Goal: Information Seeking & Learning: Learn about a topic

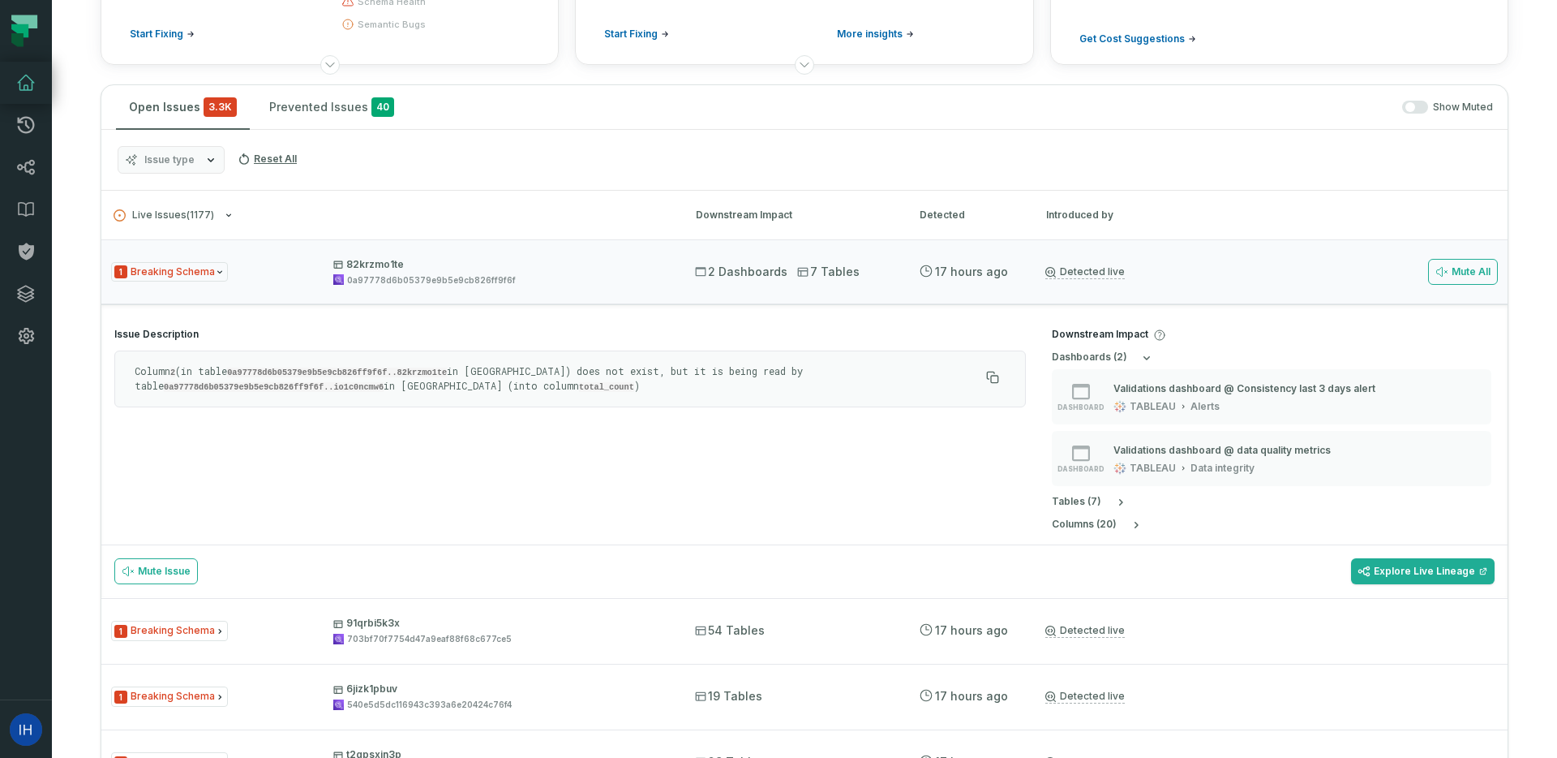
scroll to position [195, 0]
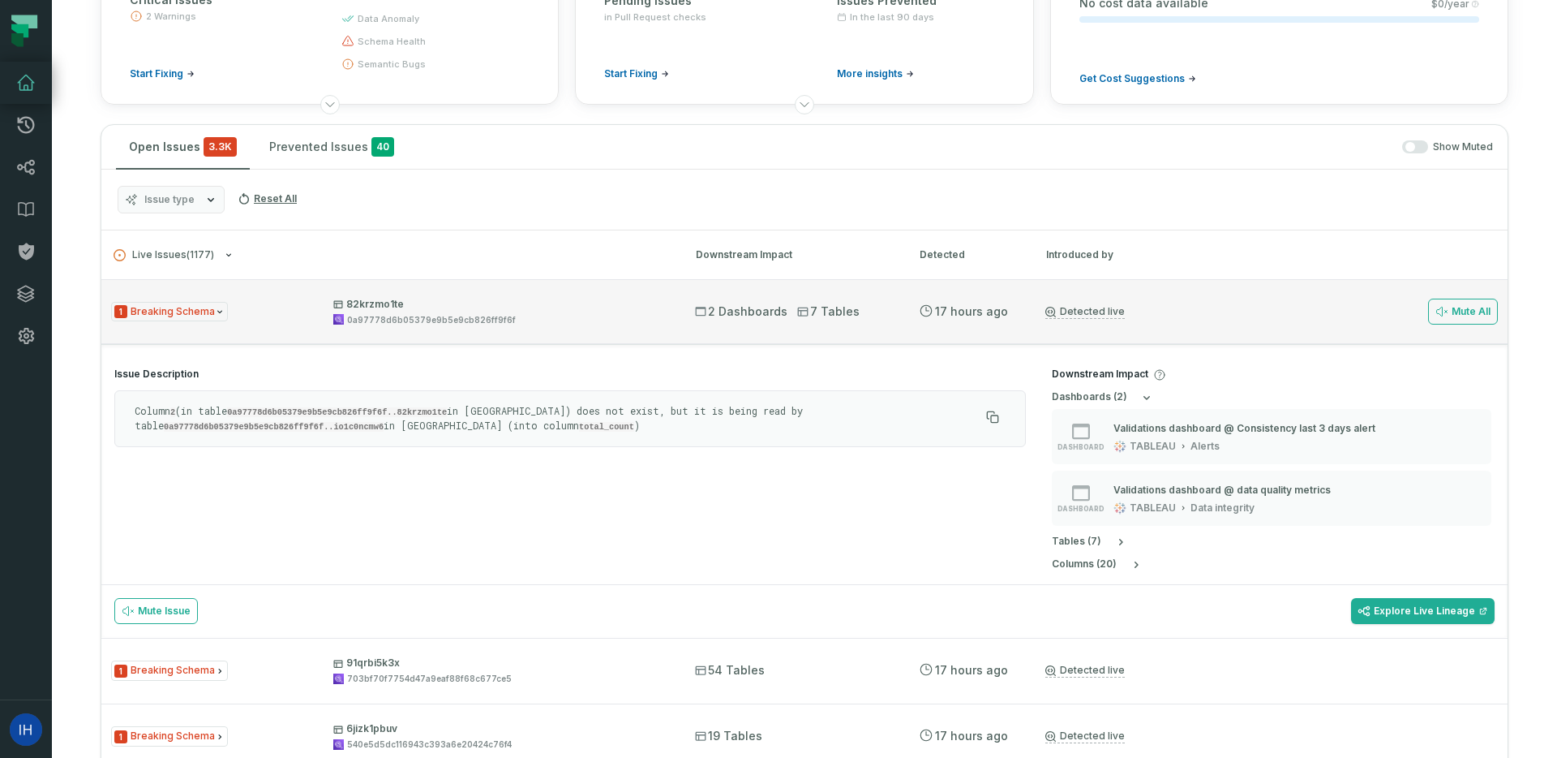
click at [205, 317] on span "1 Breaking Schema" at bounding box center [169, 312] width 117 height 20
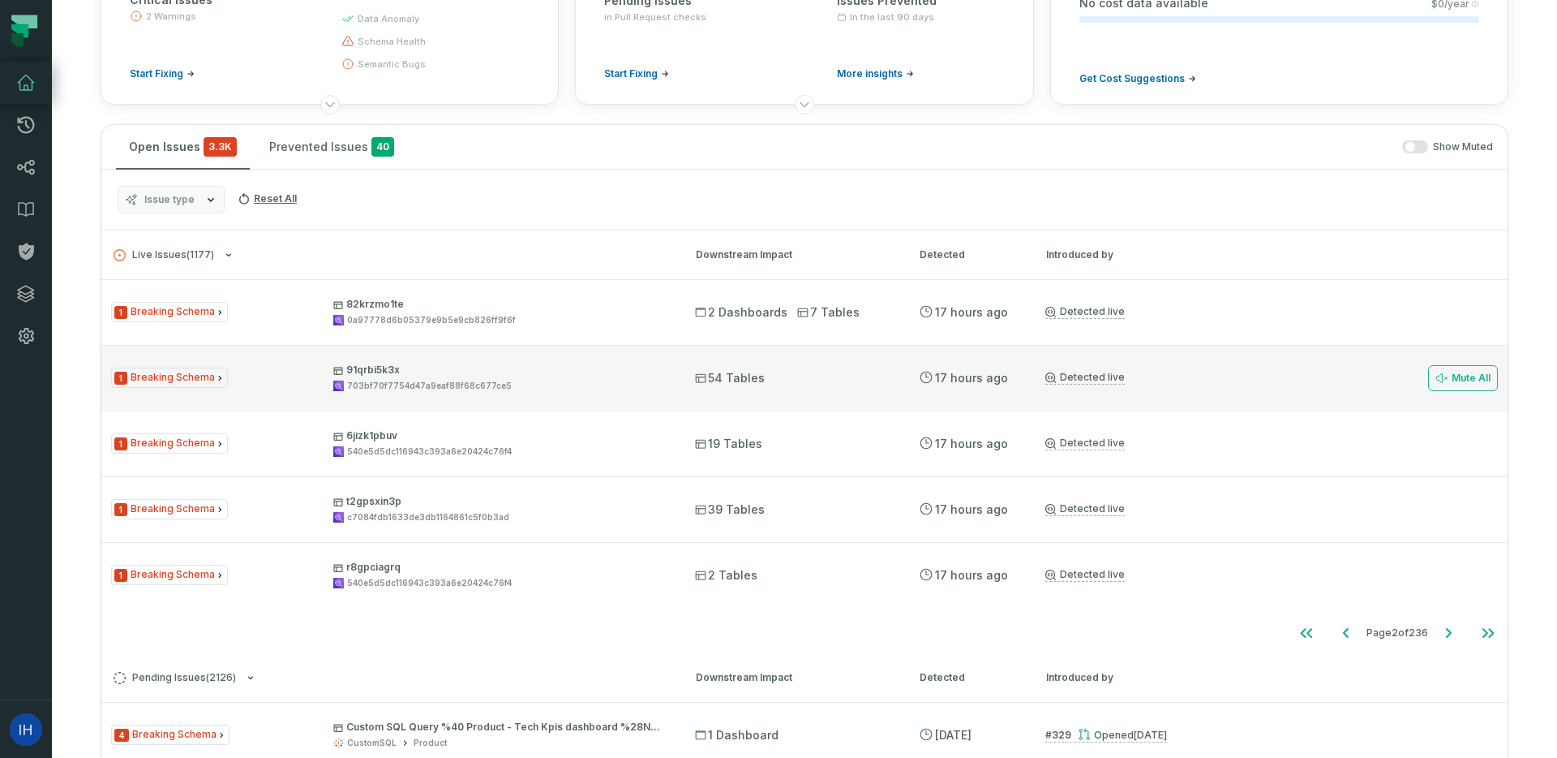
click at [221, 374] on span "1 Breaking Schema" at bounding box center [169, 377] width 117 height 20
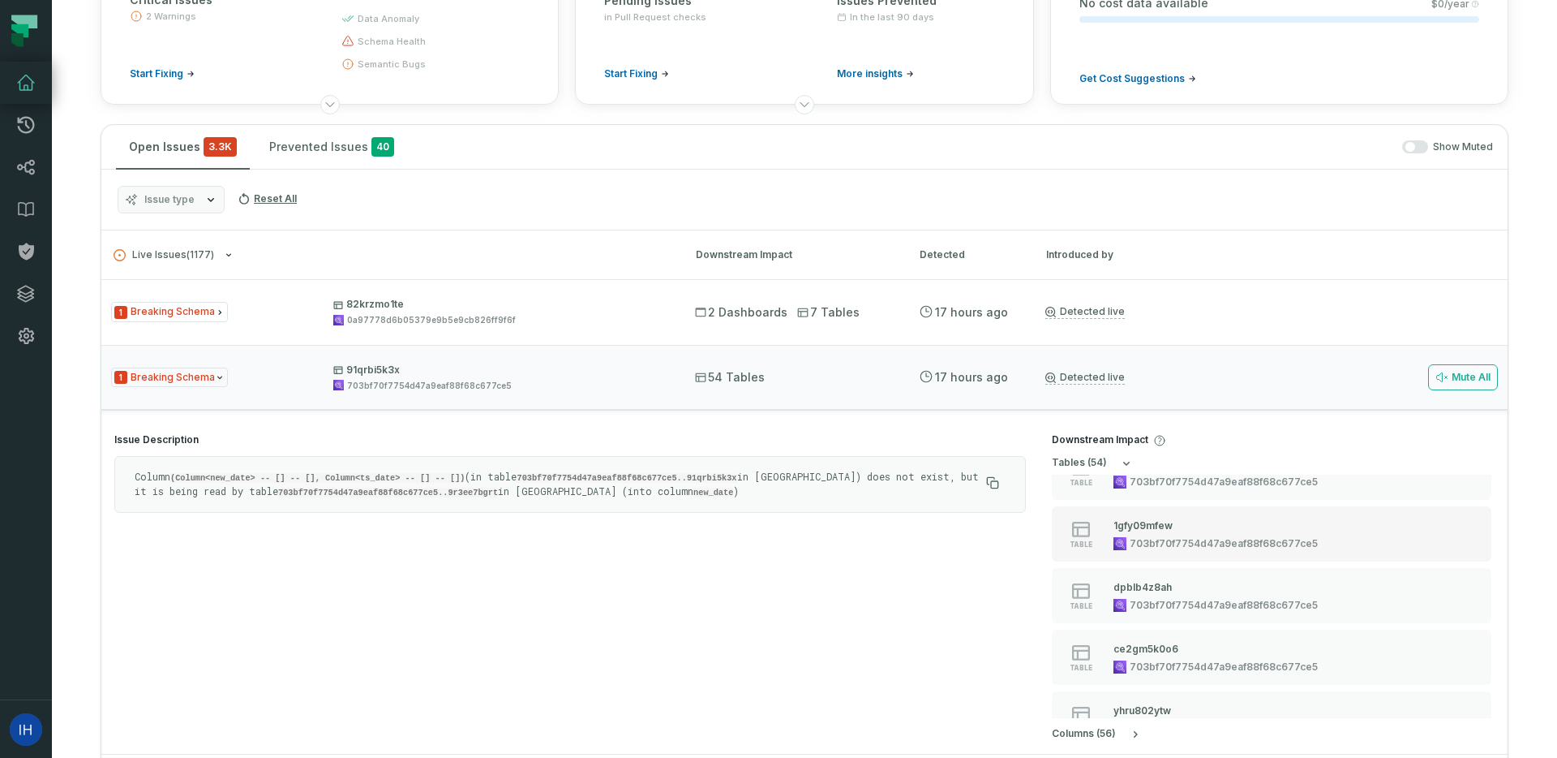
scroll to position [0, 0]
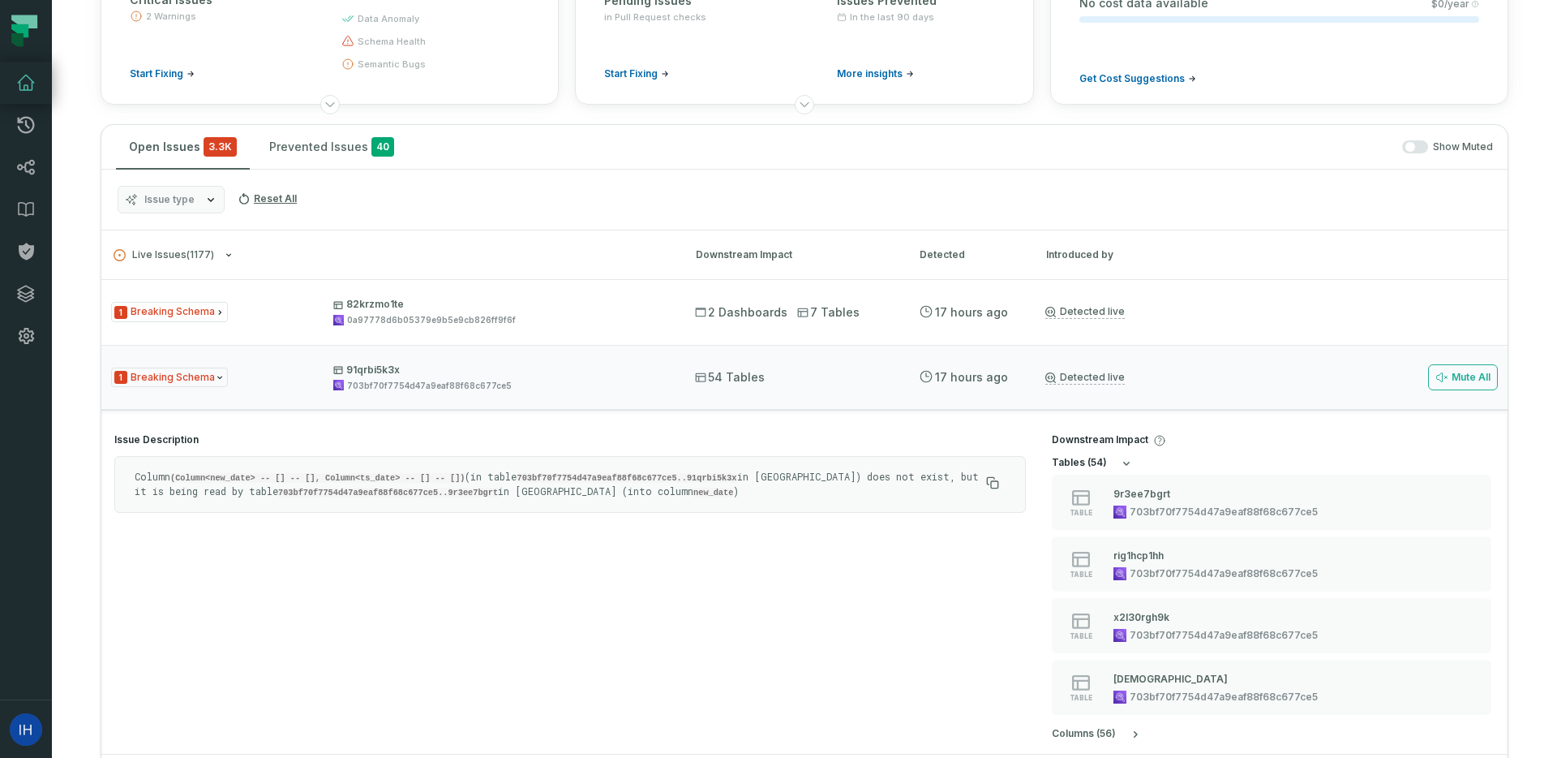
click at [1116, 465] on button "table s ( 54 )" at bounding box center [1092, 463] width 81 height 13
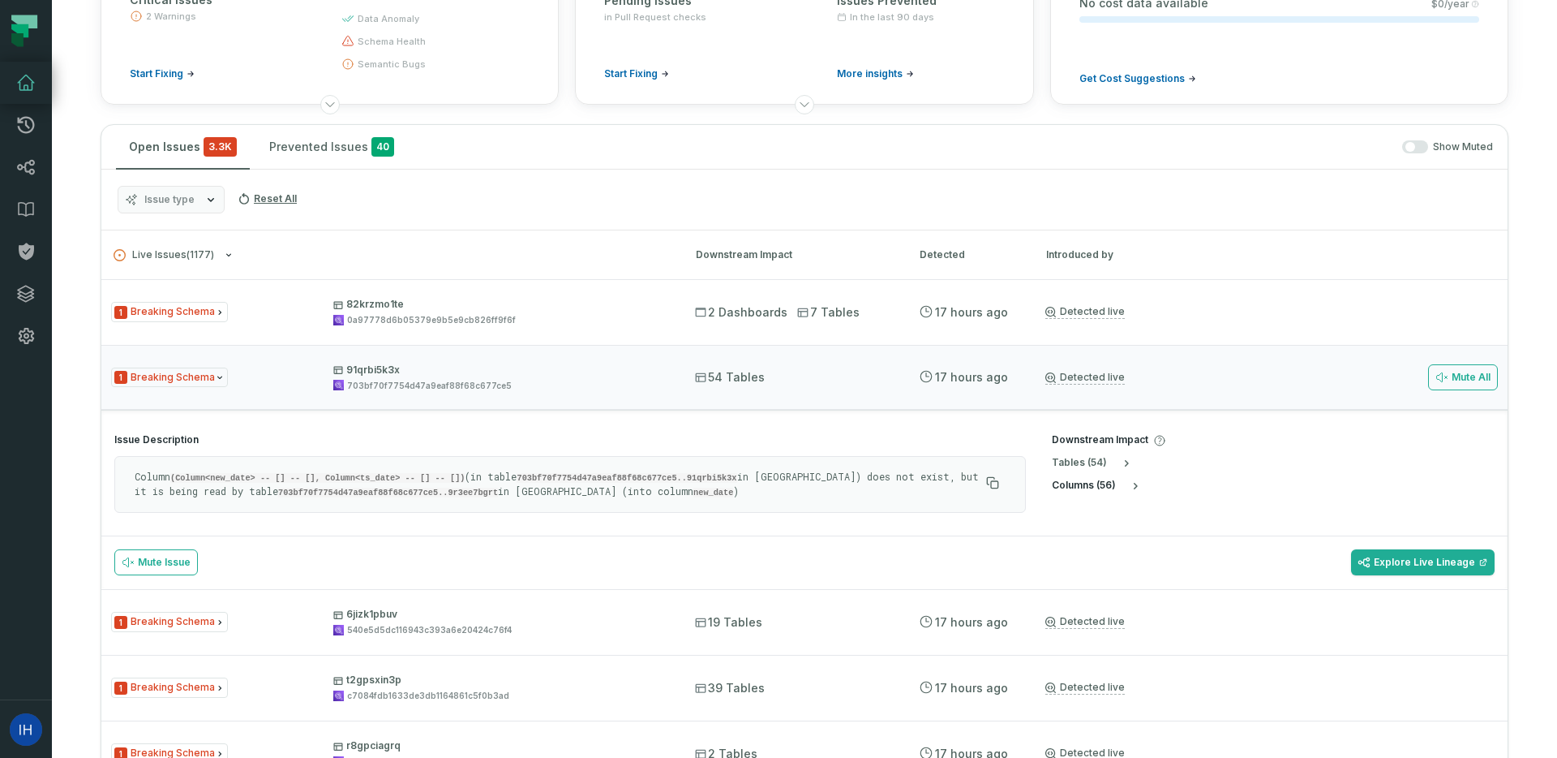
click at [1116, 486] on button "column s ( 56 )" at bounding box center [1097, 485] width 90 height 13
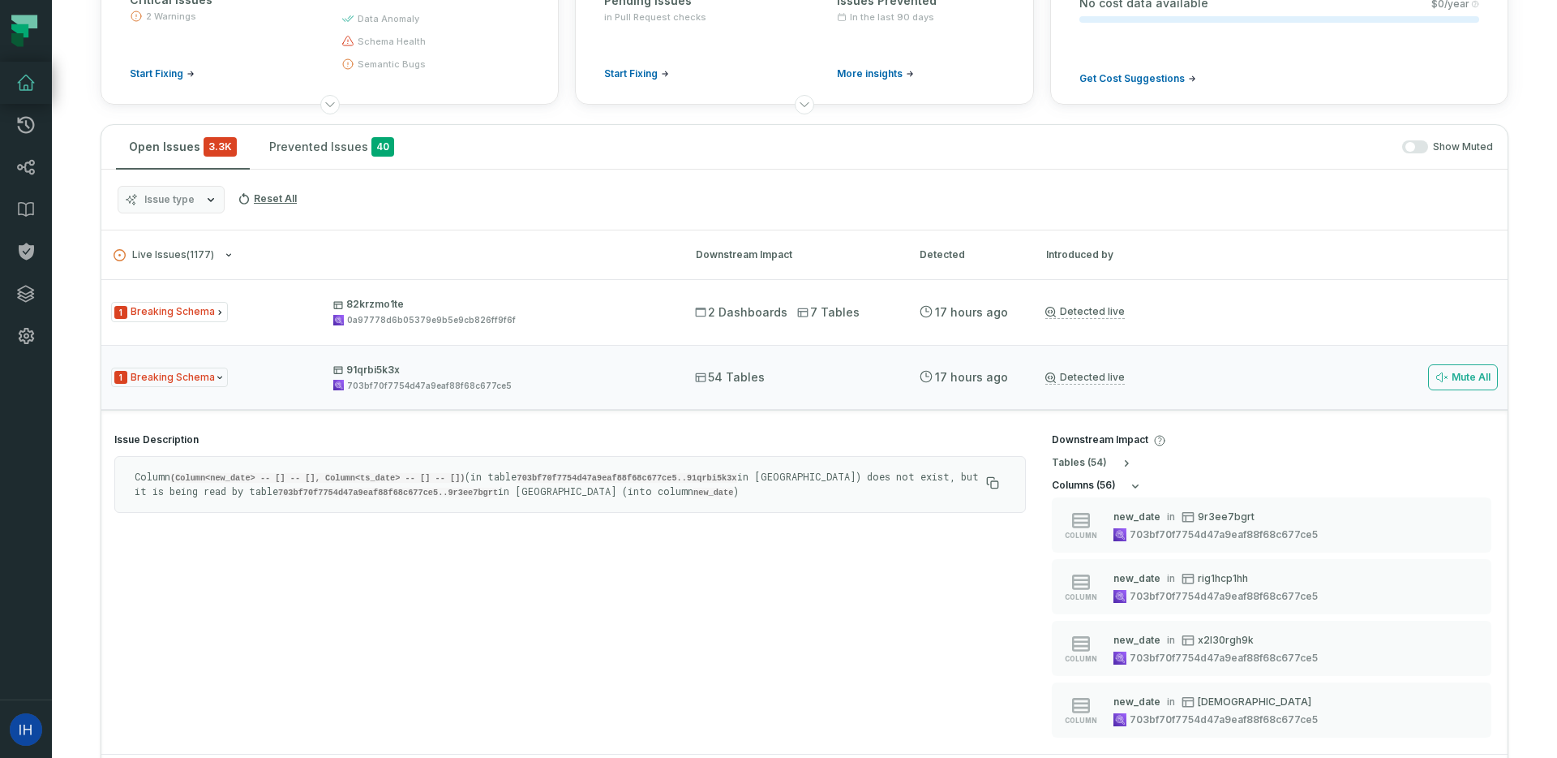
click at [1105, 484] on h5 "column s ( 56 )" at bounding box center [1084, 485] width 64 height 12
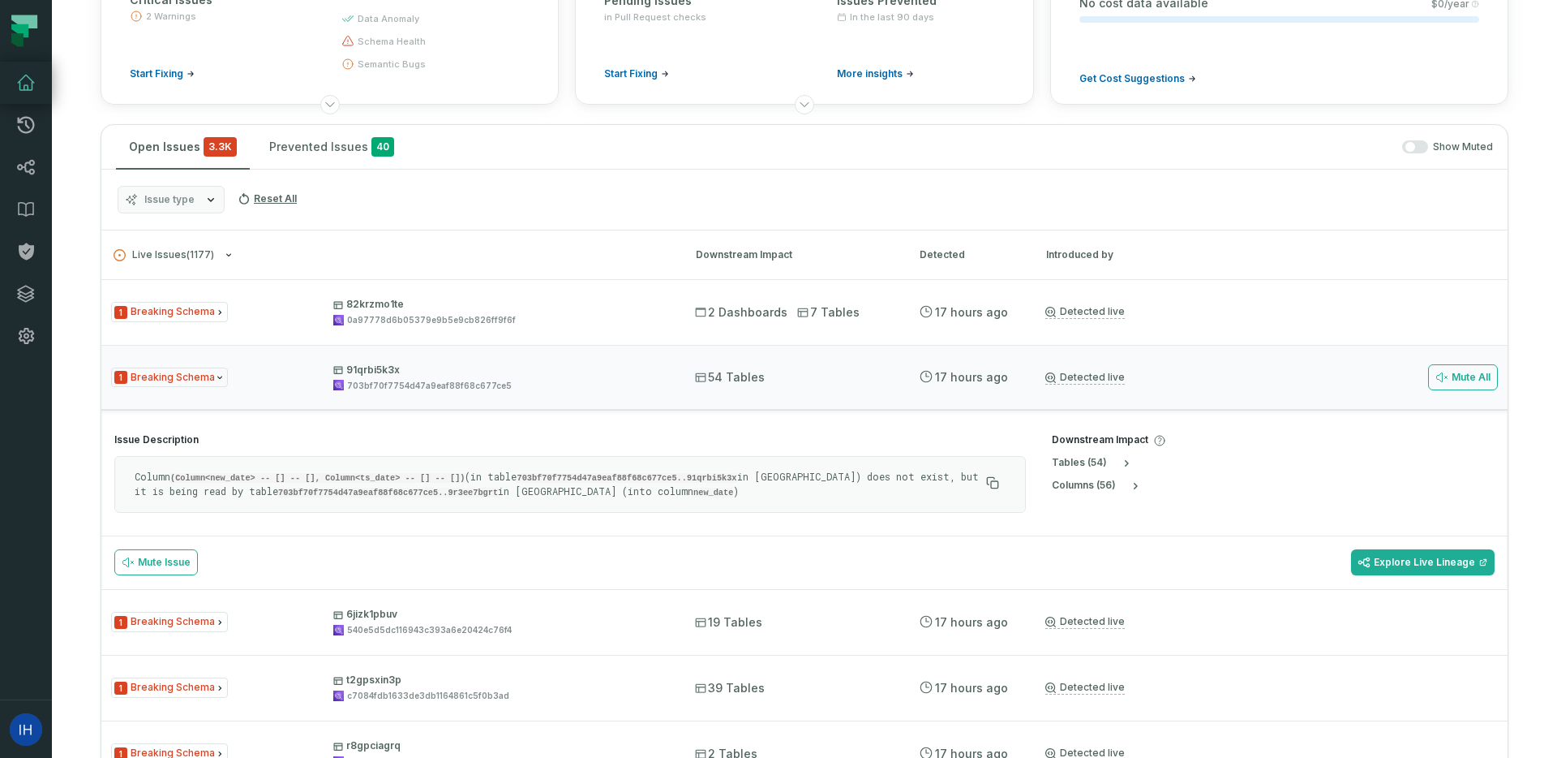
click at [840, 489] on p "Column (Column<new_date> -- [] -- [], Column<ts_date> -- [] -- []) (in table 70…" at bounding box center [557, 484] width 845 height 29
click at [259, 379] on div "1 Breaking Schema 91qrbi5k3x 703bf70f7754d47a9eaf88f68c677ce5" at bounding box center [388, 377] width 555 height 28
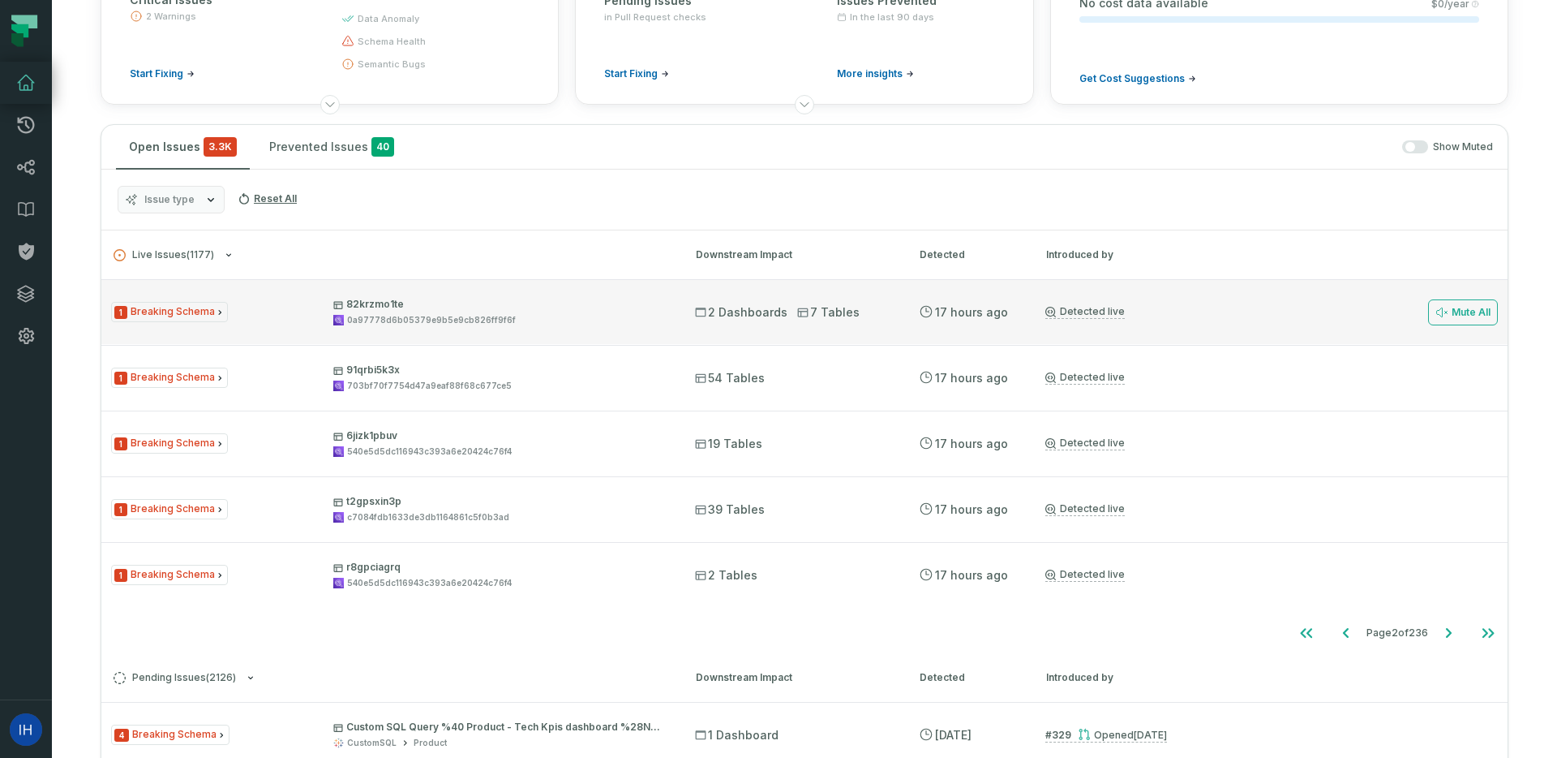
click at [613, 294] on div "1 Breaking Schema 82krzmo1te 0a97778d6b05379e9b5e9cb826ff9f6f 2 Dashboards 7 Ta…" at bounding box center [804, 311] width 1407 height 65
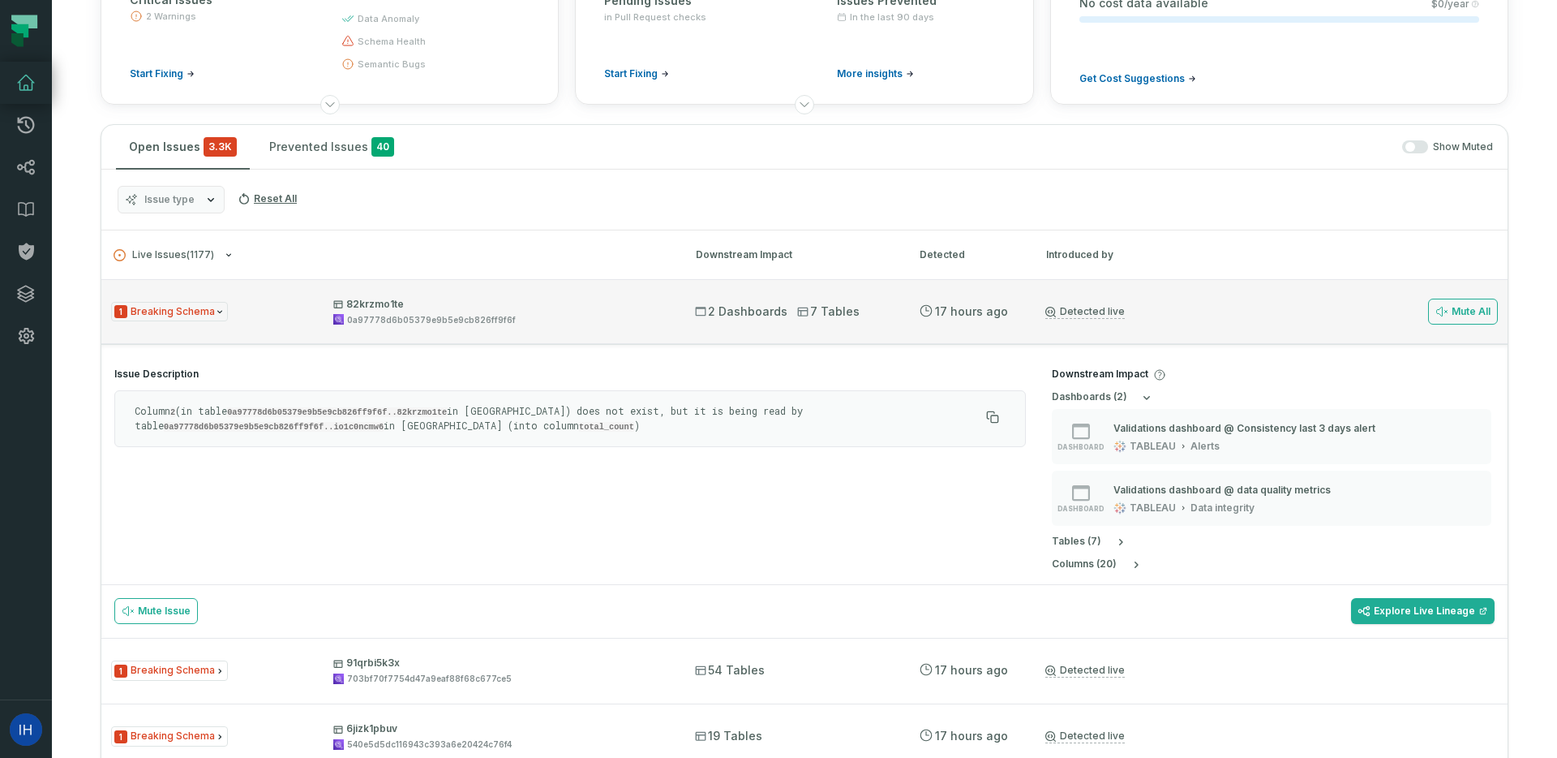
click at [240, 305] on div "1 Breaking Schema 82krzmo1te 0a97778d6b05379e9b5e9cb826ff9f6f" at bounding box center [388, 312] width 555 height 28
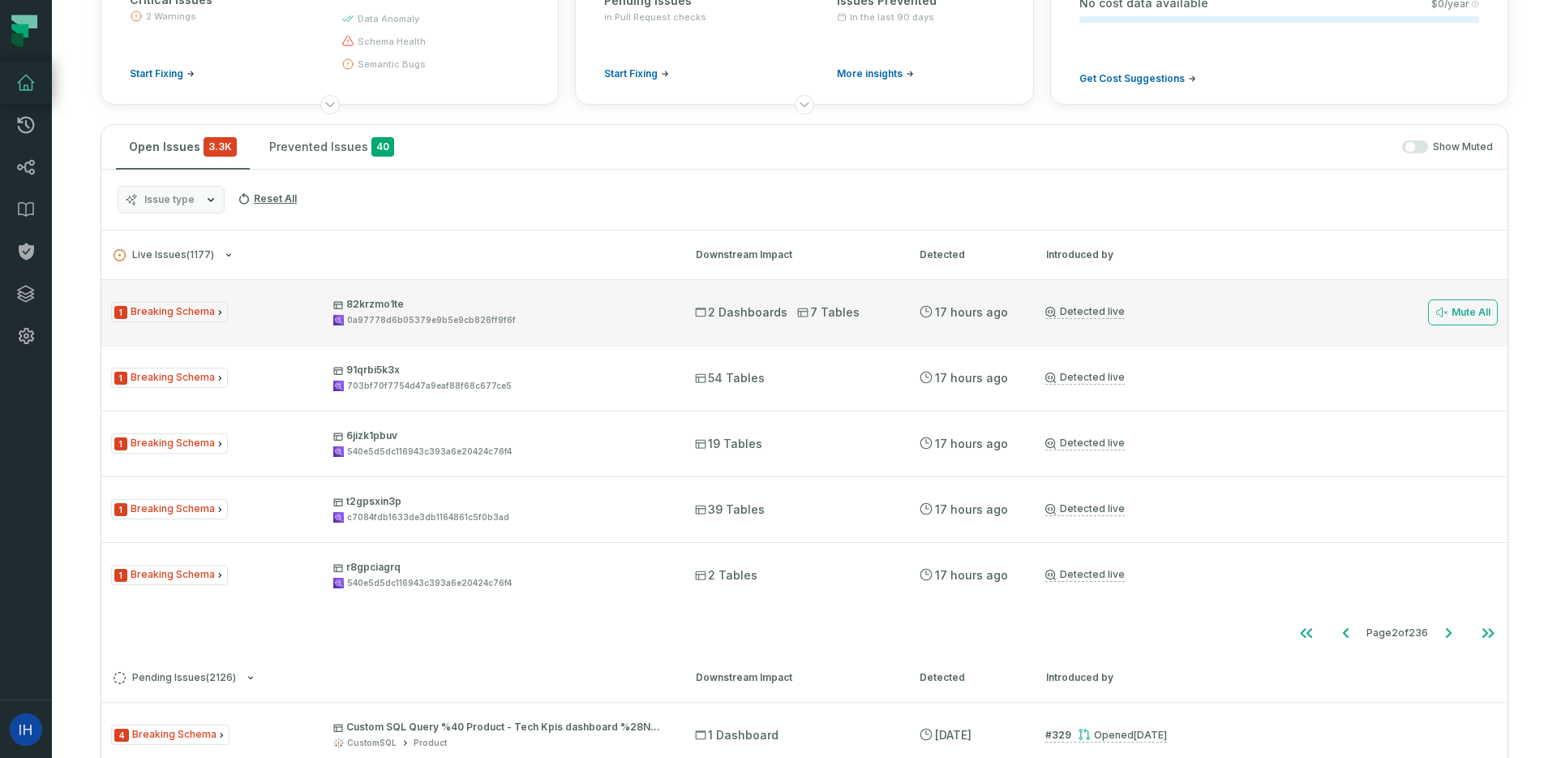
scroll to position [203, 0]
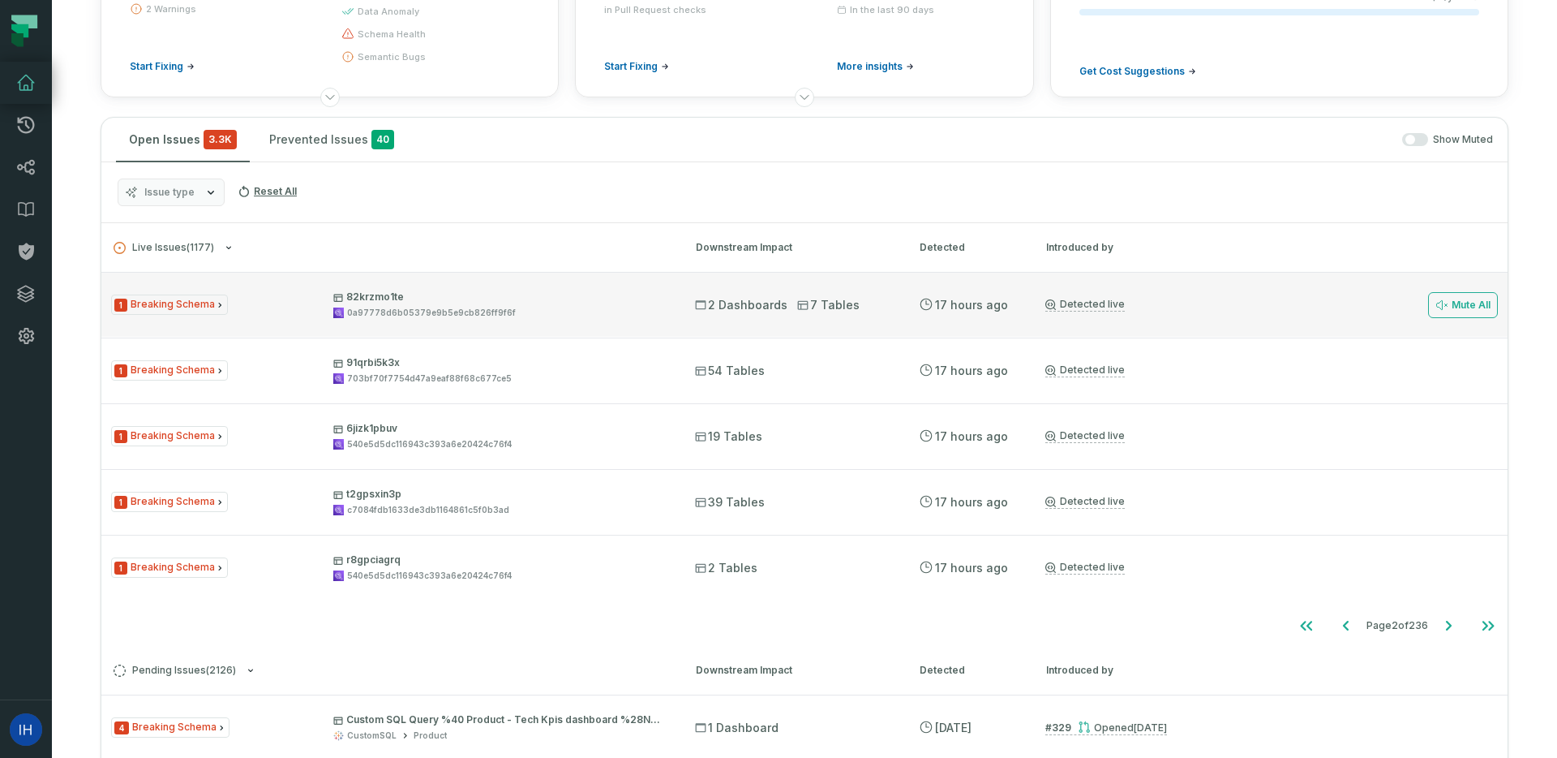
click at [200, 307] on span "1 Breaking Schema" at bounding box center [169, 304] width 117 height 20
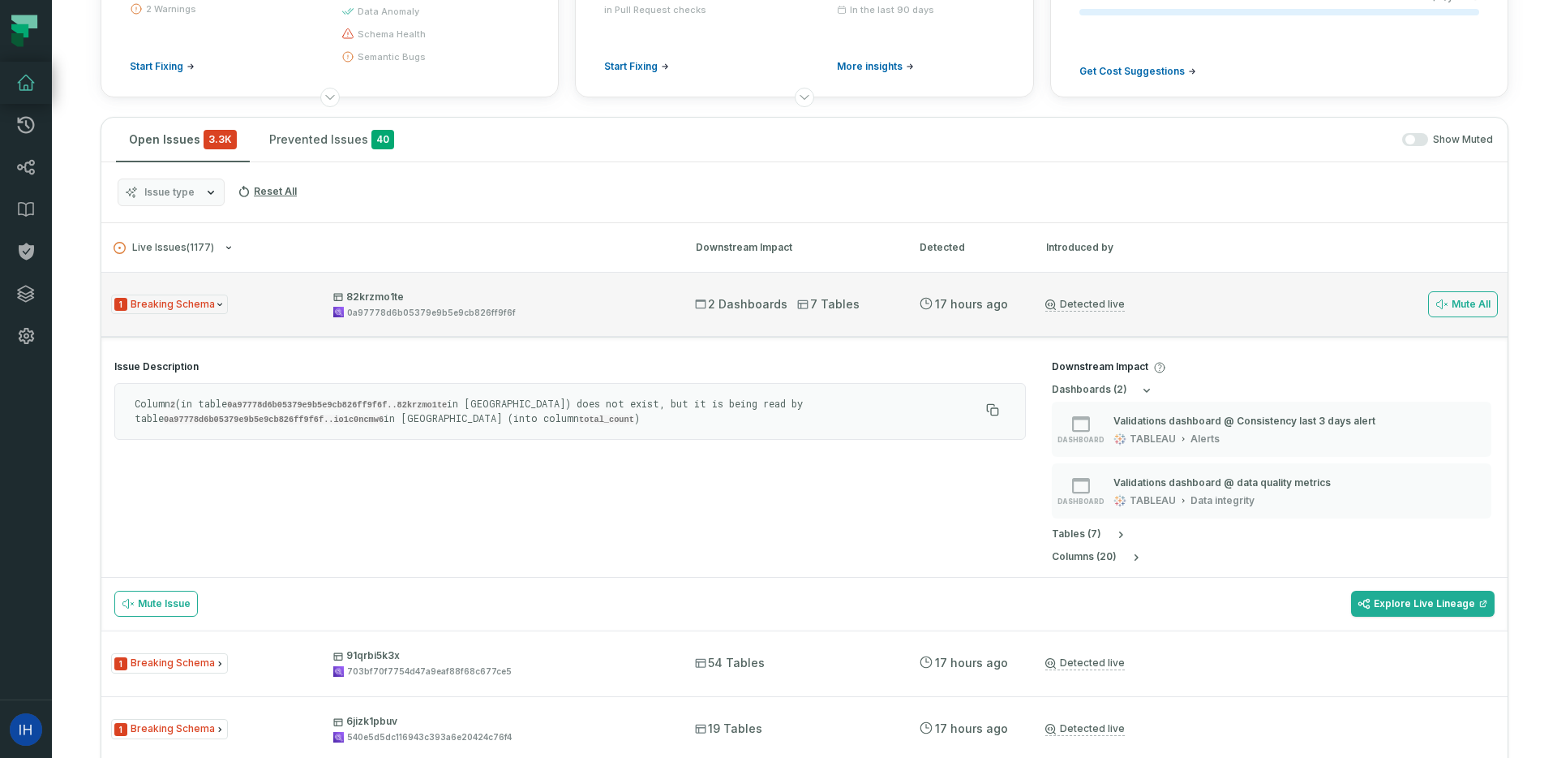
click at [300, 319] on div "1 Breaking Schema 82krzmo1te 0a97778d6b05379e9b5e9cb826ff9f6f 2 Dashboards 7 Ta…" at bounding box center [804, 304] width 1407 height 65
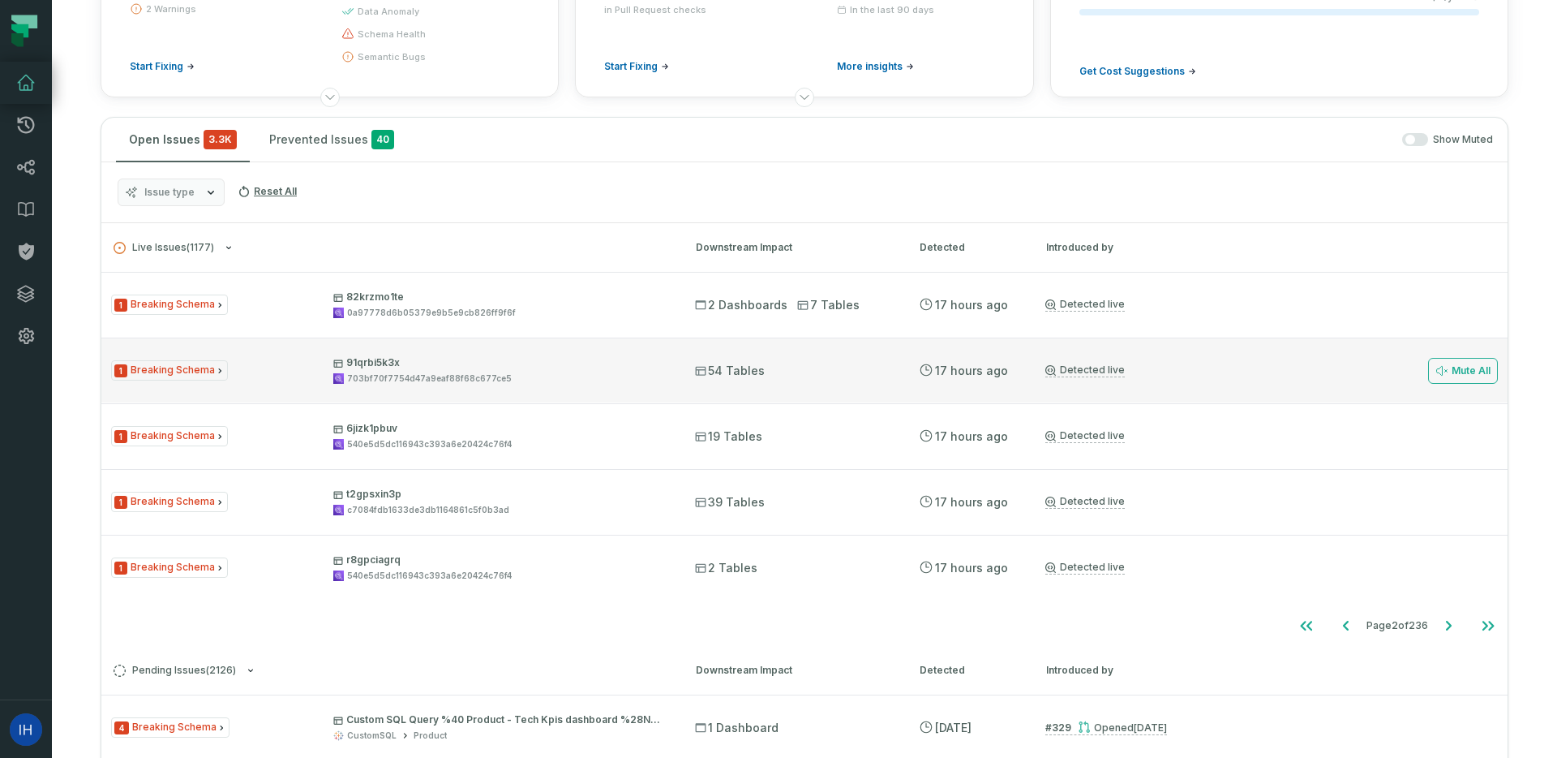
click at [827, 379] on div "1 Breaking Schema 91qrbi5k3x 703bf70f7754d47a9eaf88f68c677ce5 54 Tables [DATE] …" at bounding box center [804, 369] width 1407 height 65
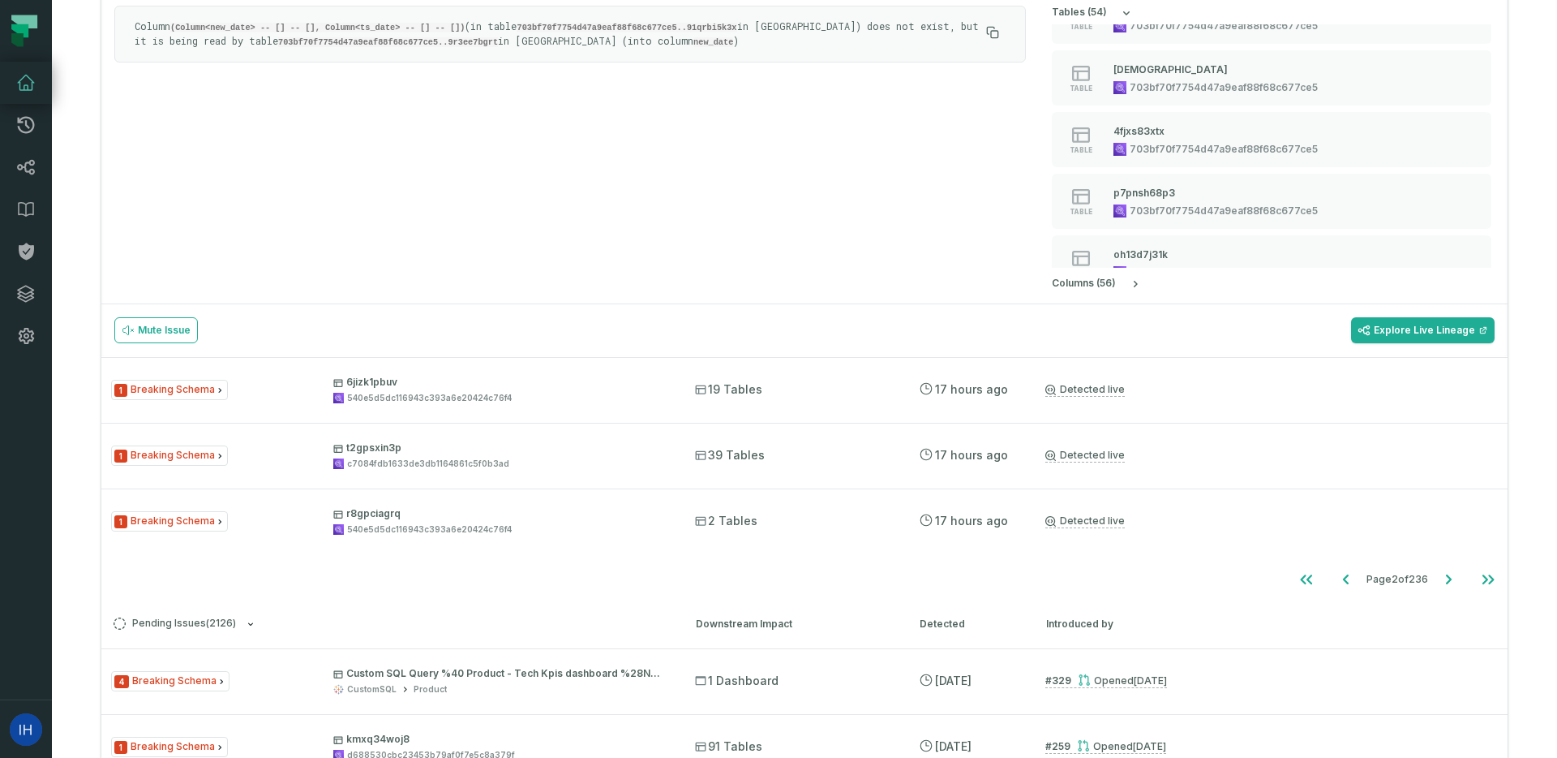
scroll to position [660, 0]
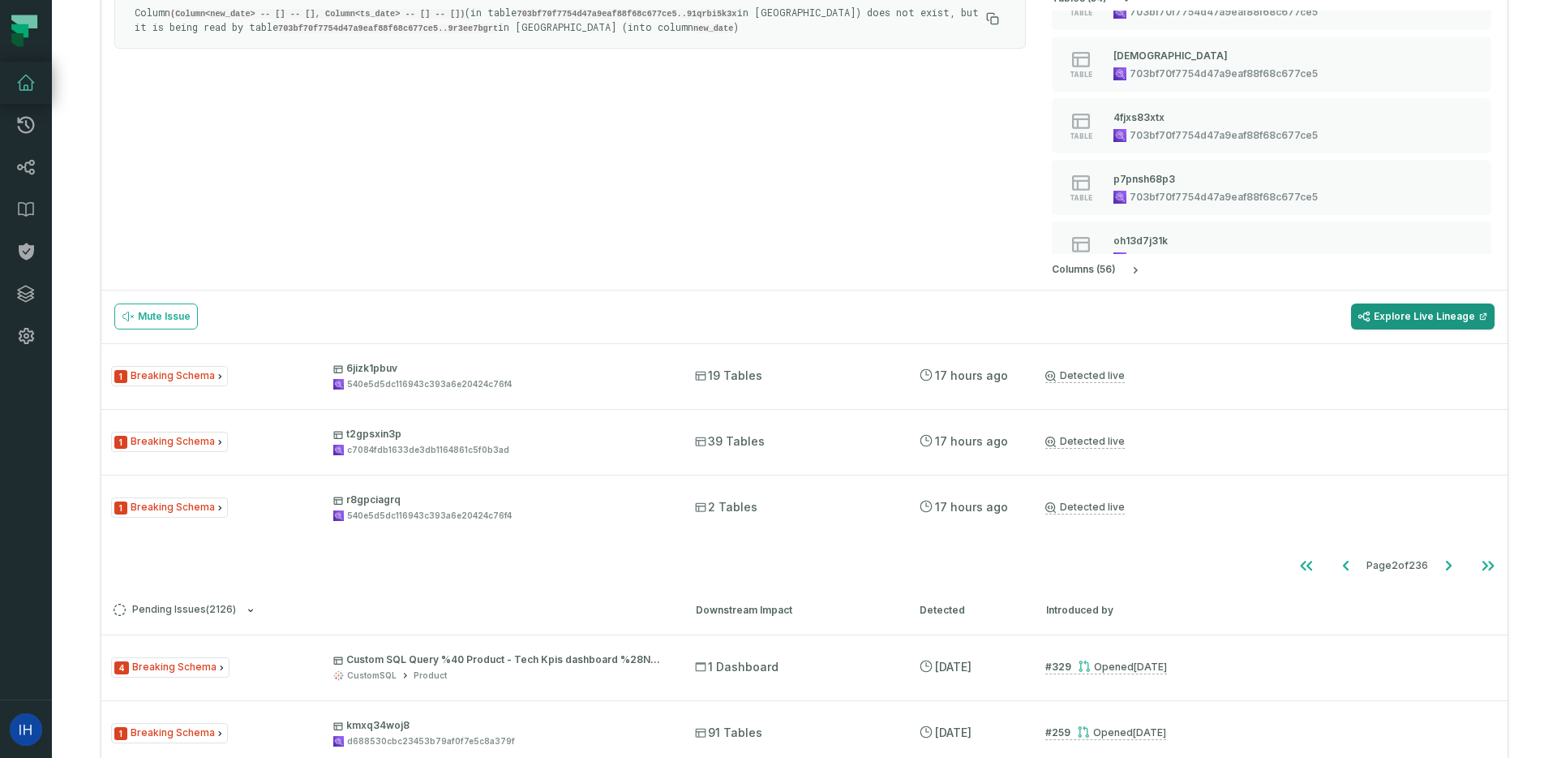
click at [1465, 316] on link "Explore Live Lineage" at bounding box center [1423, 316] width 144 height 26
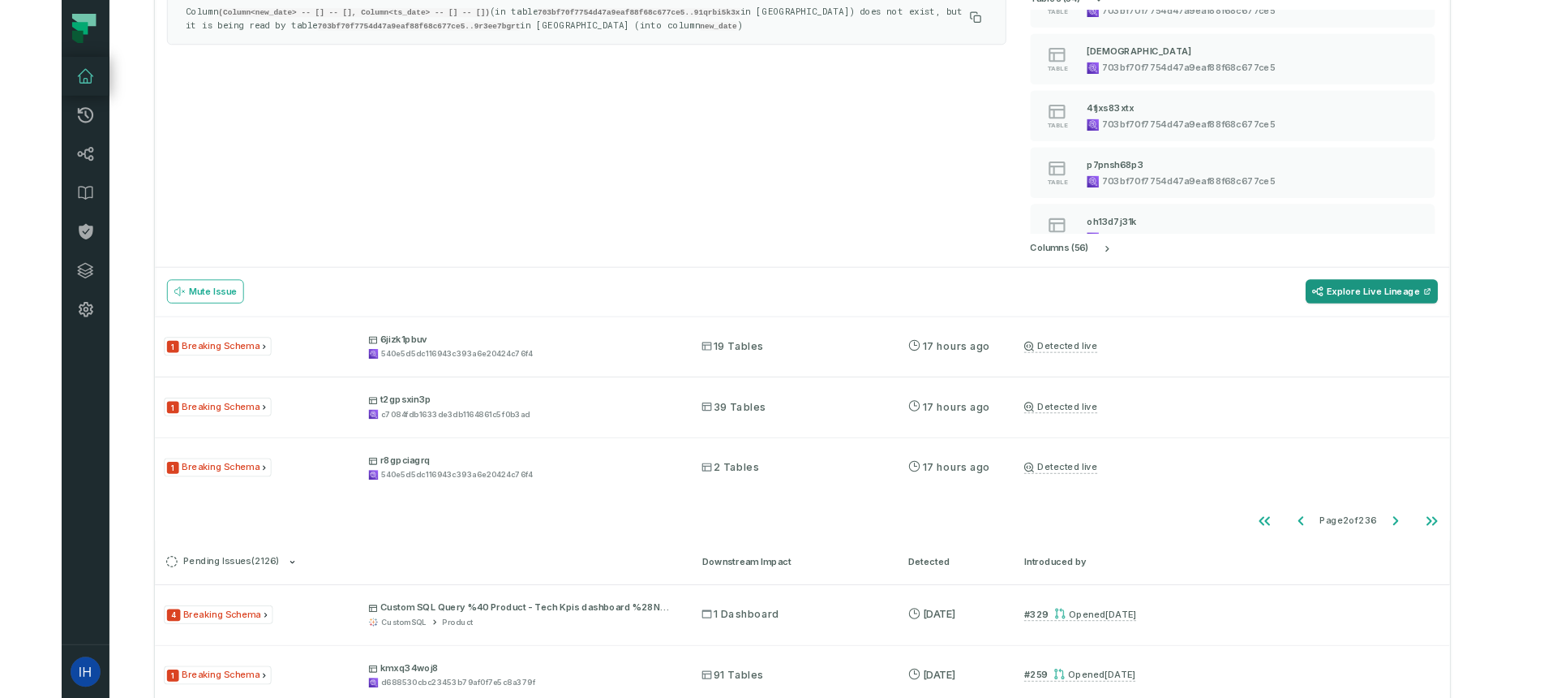
scroll to position [159, 0]
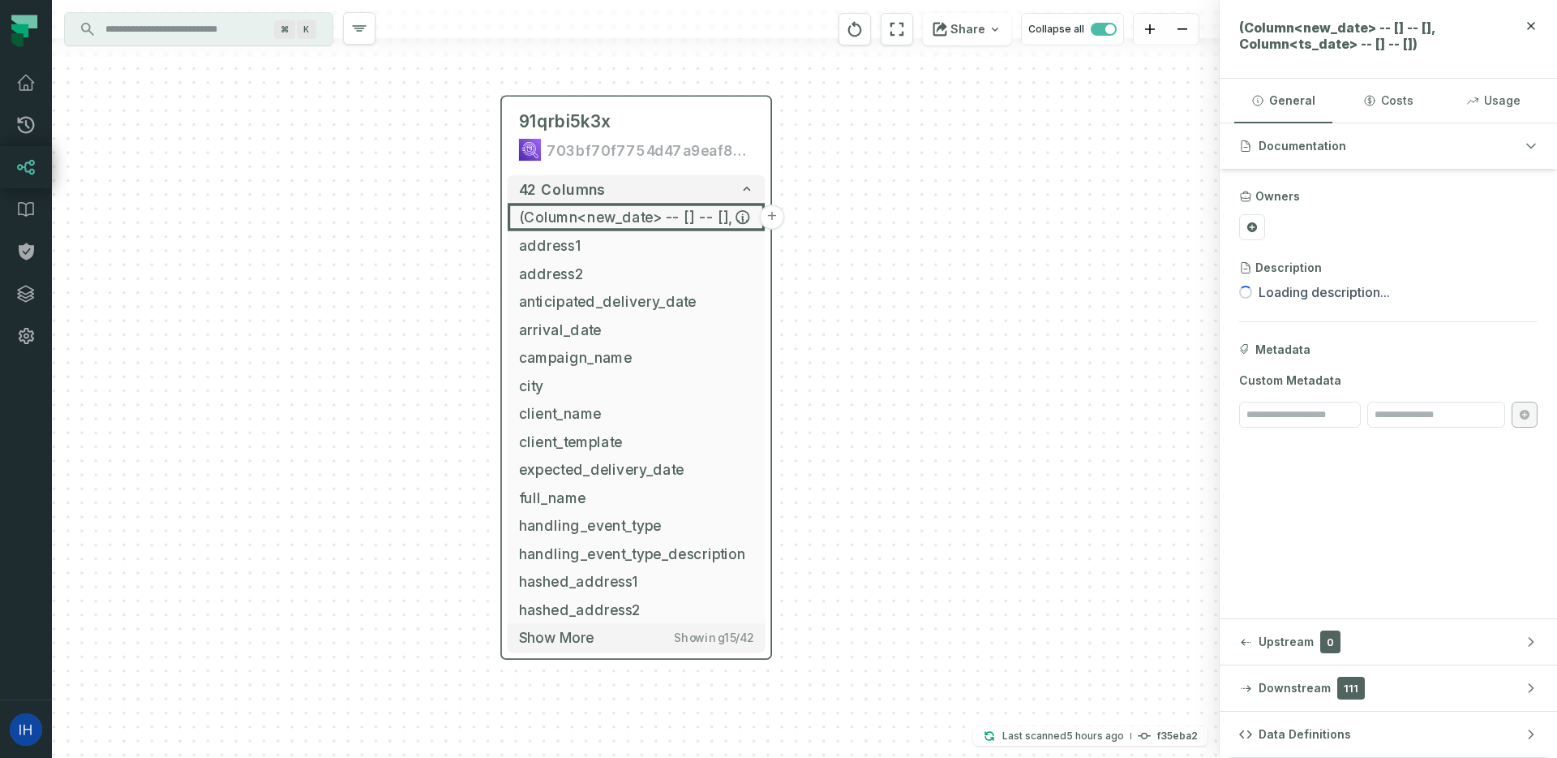
click at [773, 217] on button "+" at bounding box center [771, 216] width 25 height 25
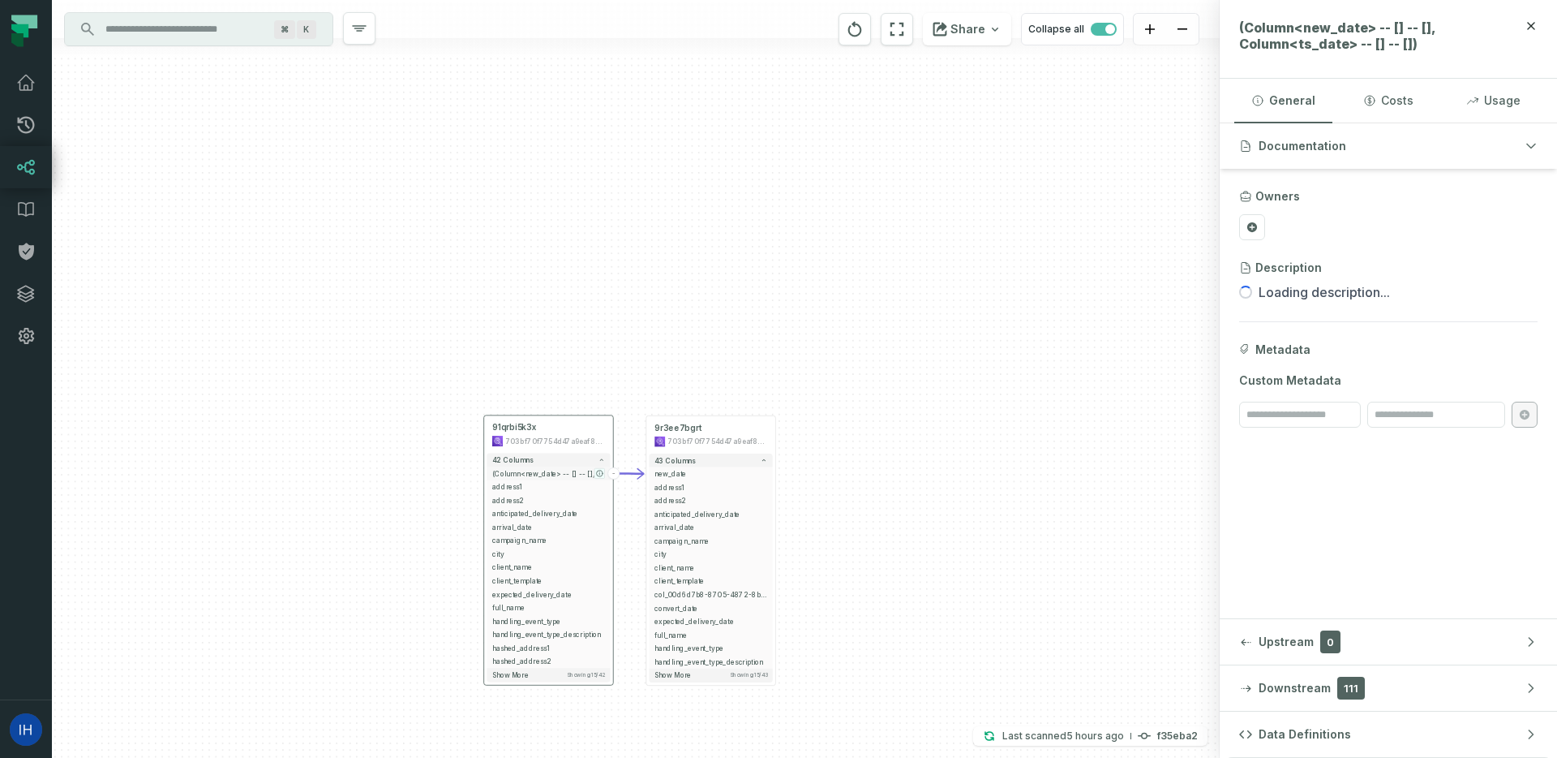
click at [595, 469] on button "button" at bounding box center [600, 473] width 11 height 11
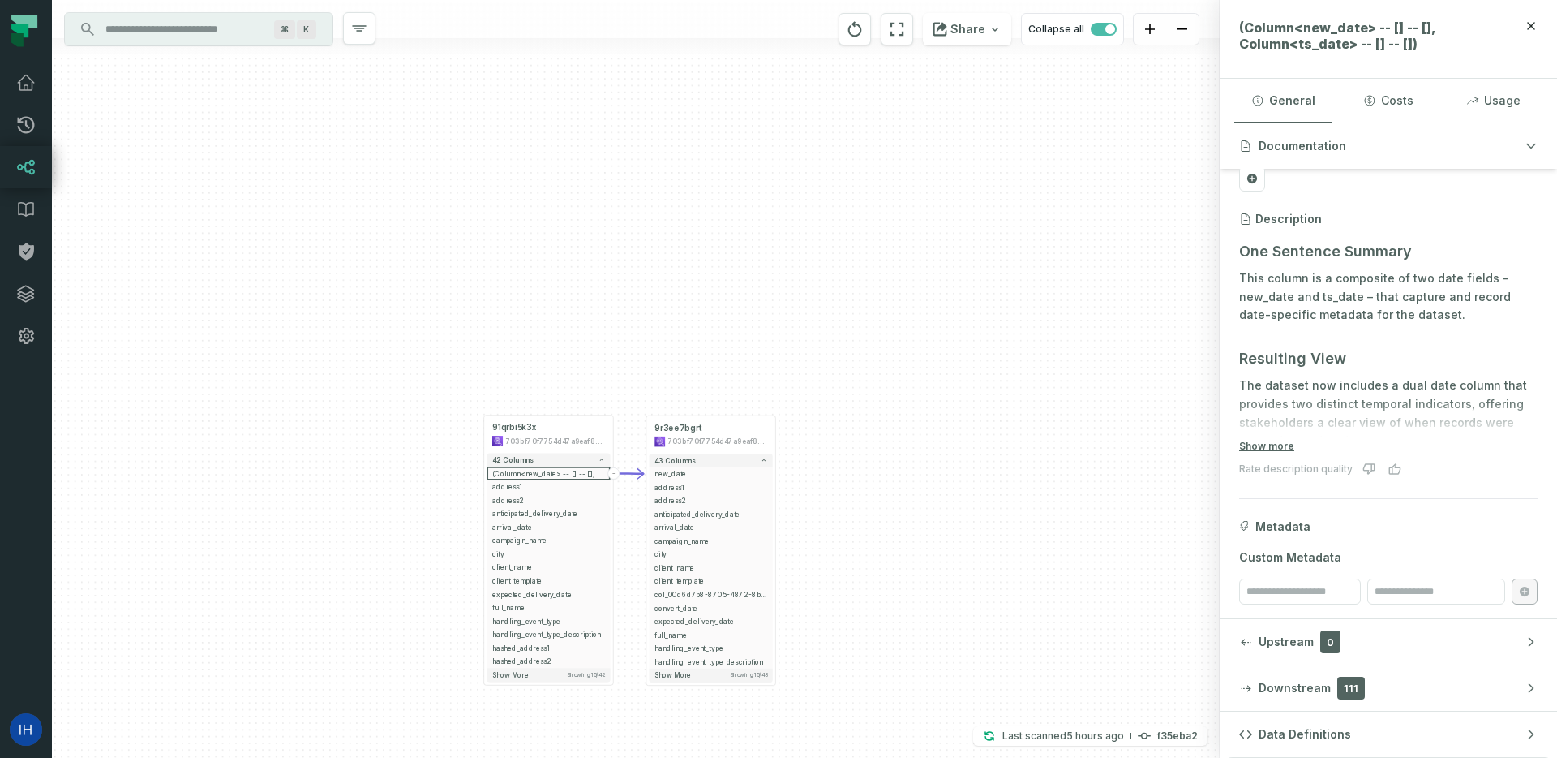
scroll to position [54, 0]
click at [1360, 639] on button "Upstream 0" at bounding box center [1388, 641] width 337 height 45
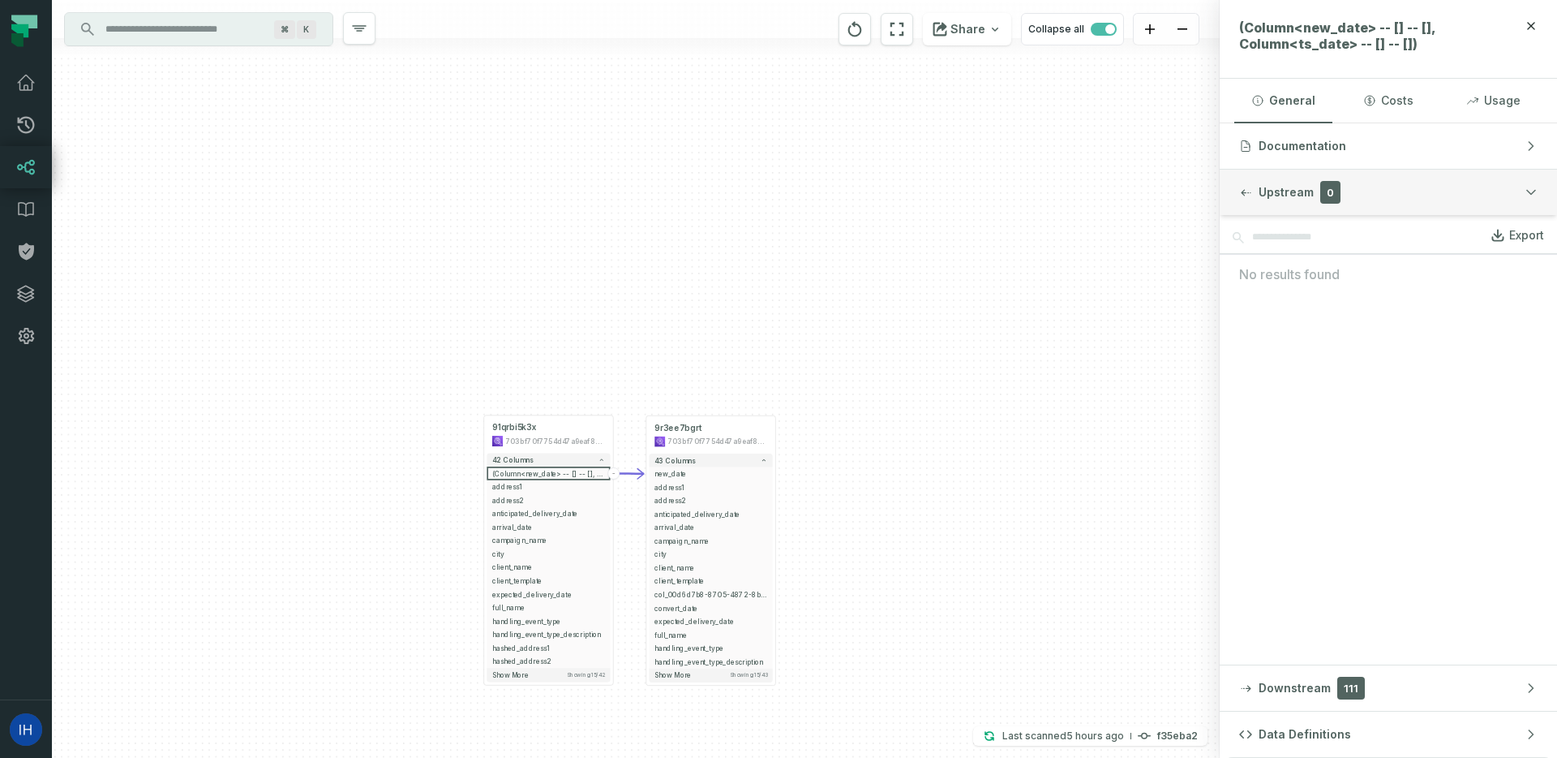
click at [1325, 202] on span "0" at bounding box center [1331, 192] width 20 height 23
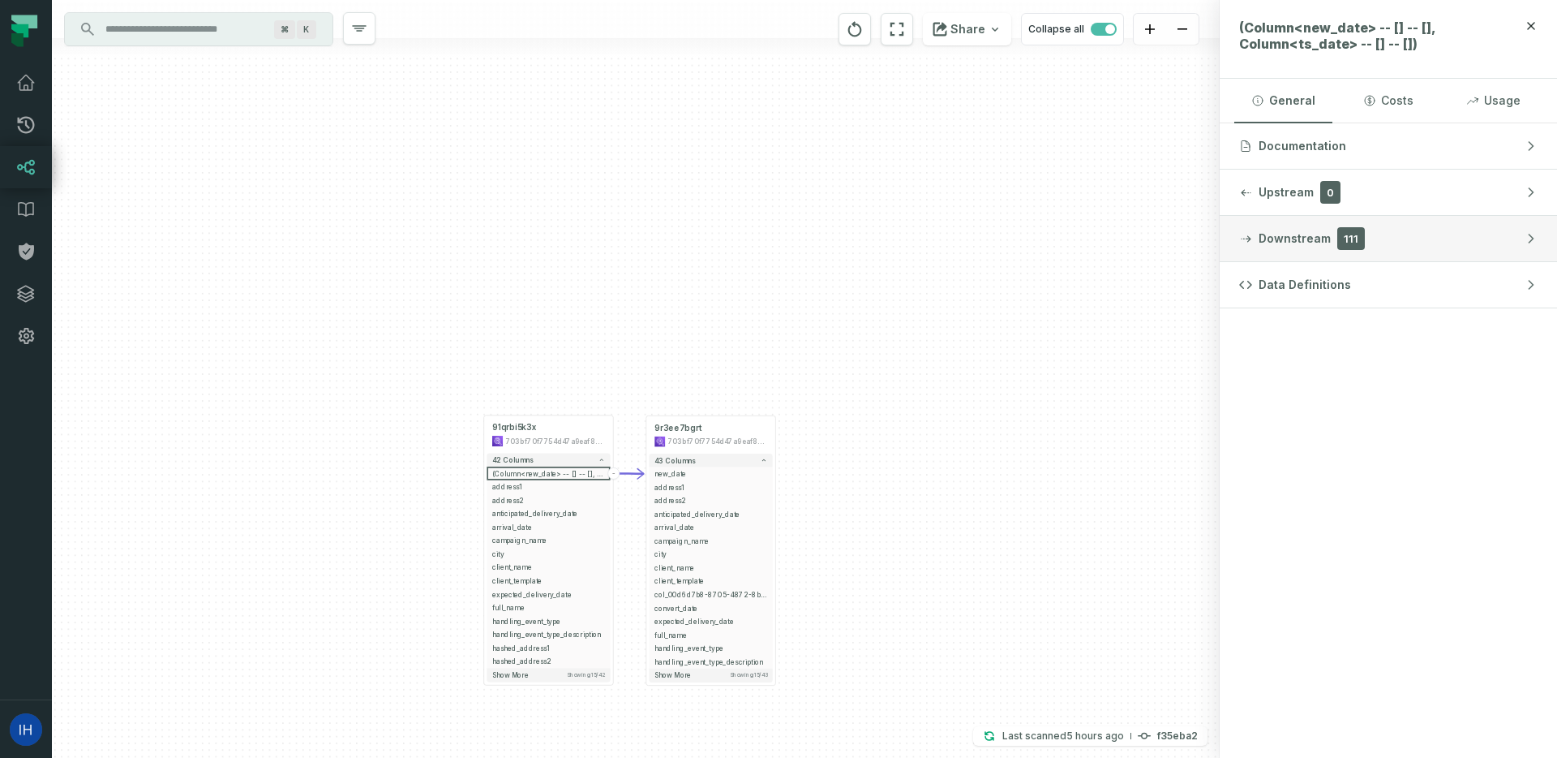
click at [1373, 243] on button "Downstream 111" at bounding box center [1388, 238] width 337 height 45
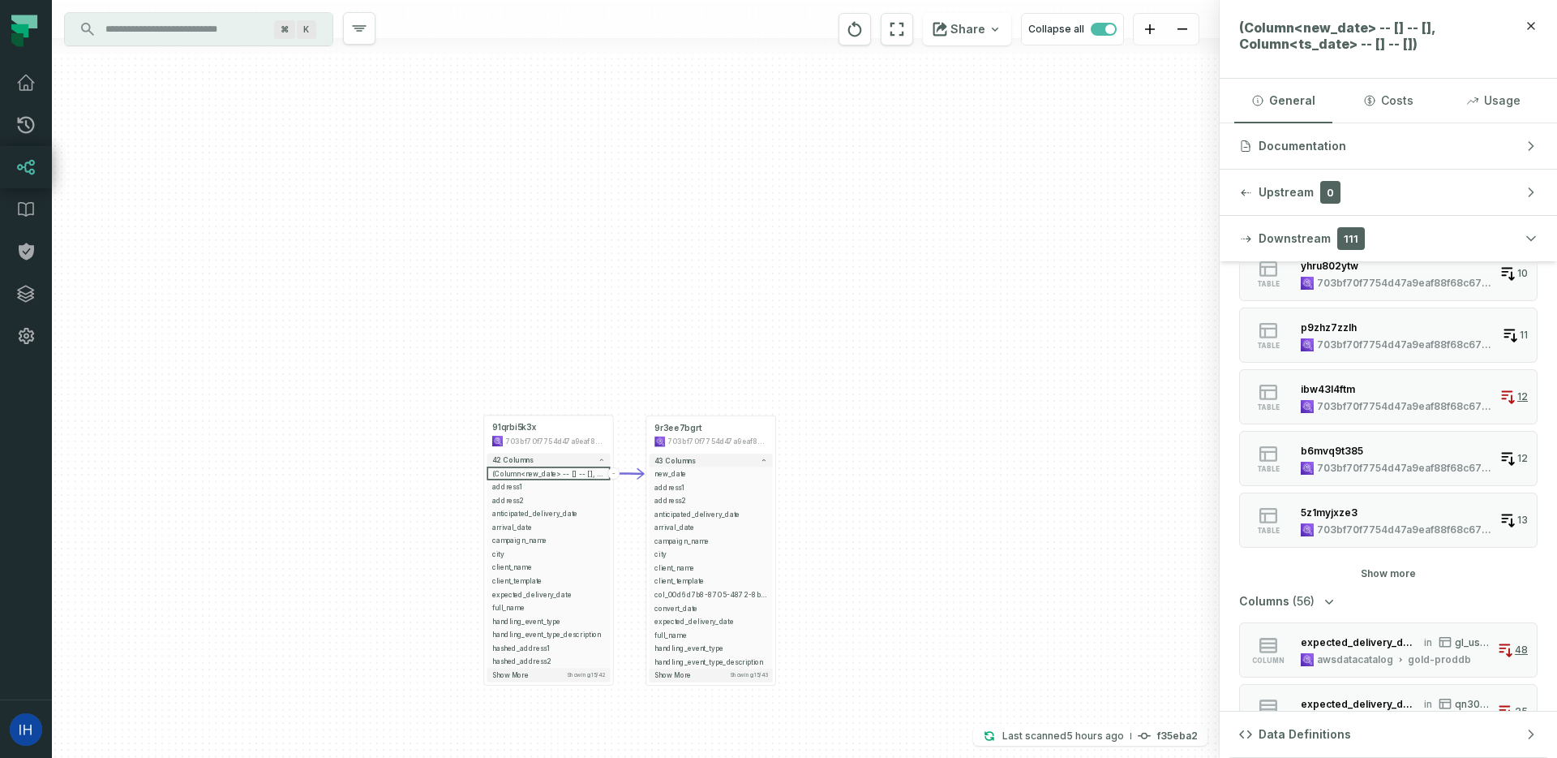
scroll to position [1677, 0]
